Goal: Find specific page/section: Find specific page/section

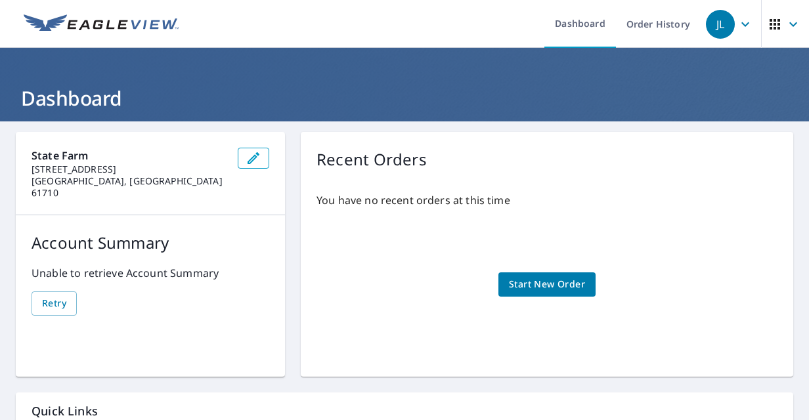
click at [738, 30] on icon "button" at bounding box center [746, 24] width 16 height 16
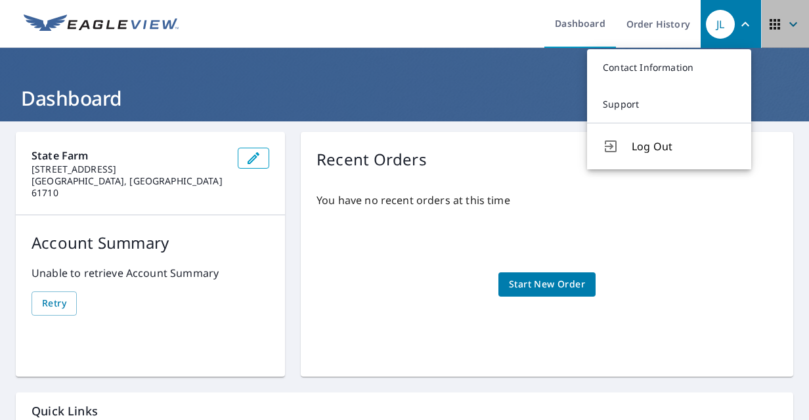
click at [773, 18] on span "button" at bounding box center [785, 25] width 37 height 32
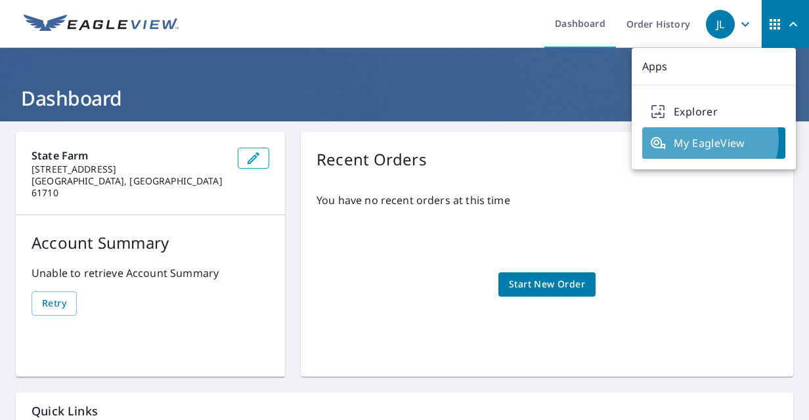
click at [705, 139] on span "My EagleView" at bounding box center [713, 143] width 127 height 16
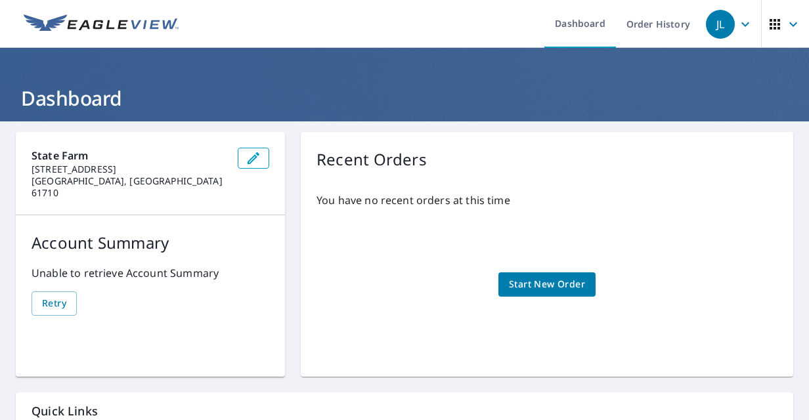
click at [771, 26] on icon "button" at bounding box center [775, 24] width 16 height 16
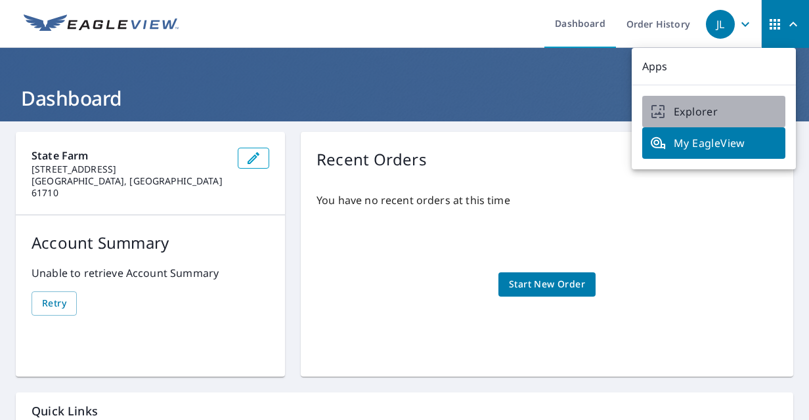
click at [718, 106] on span "Explorer" at bounding box center [713, 112] width 127 height 16
